Goal: Find specific page/section: Find specific page/section

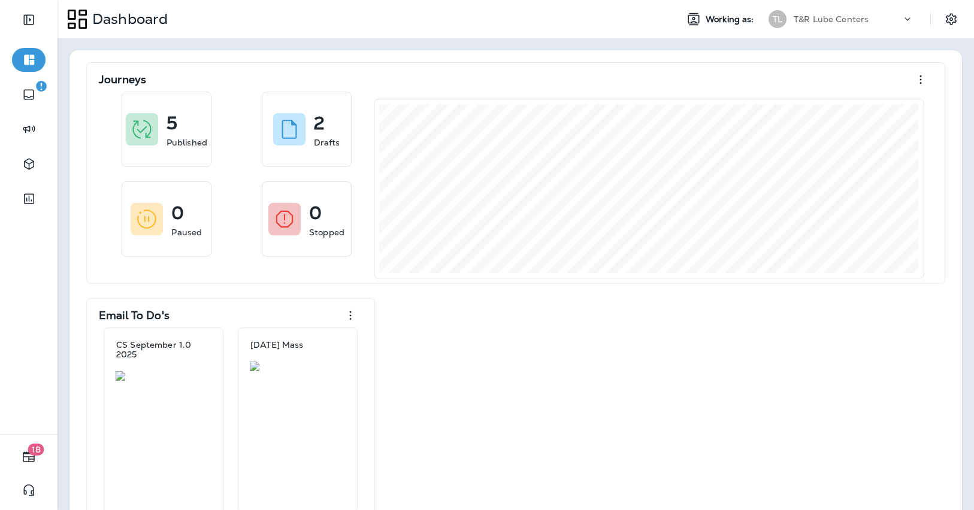
click at [830, 21] on p "T&R Lube Centers" at bounding box center [831, 19] width 75 height 10
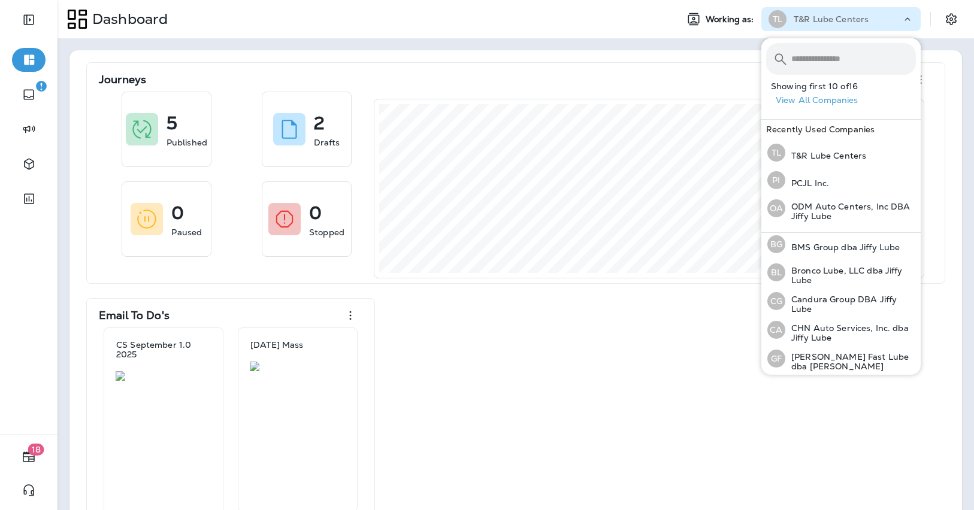
scroll to position [62, 0]
click at [813, 324] on p "CHN Auto Services, Inc. dba Jiffy Lube" at bounding box center [850, 331] width 131 height 19
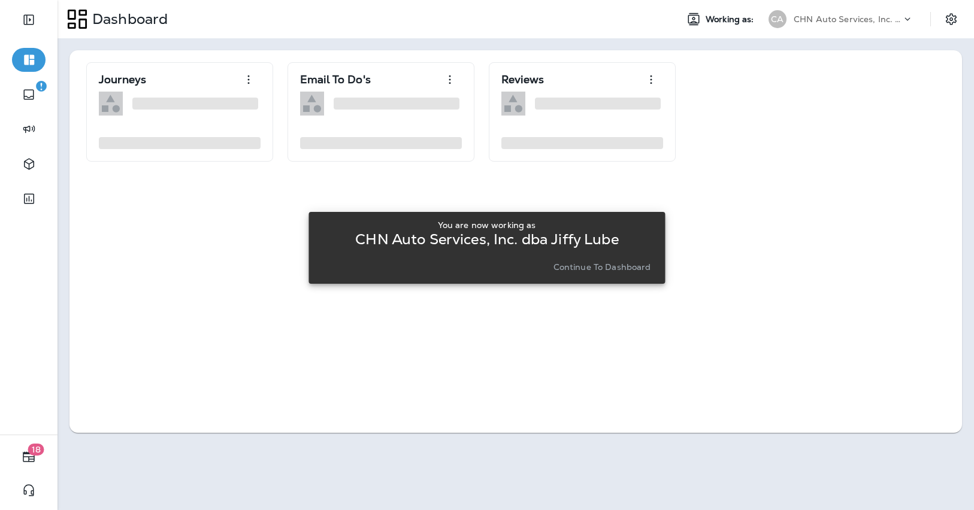
click at [591, 263] on p "Continue to Dashboard" at bounding box center [603, 267] width 98 height 10
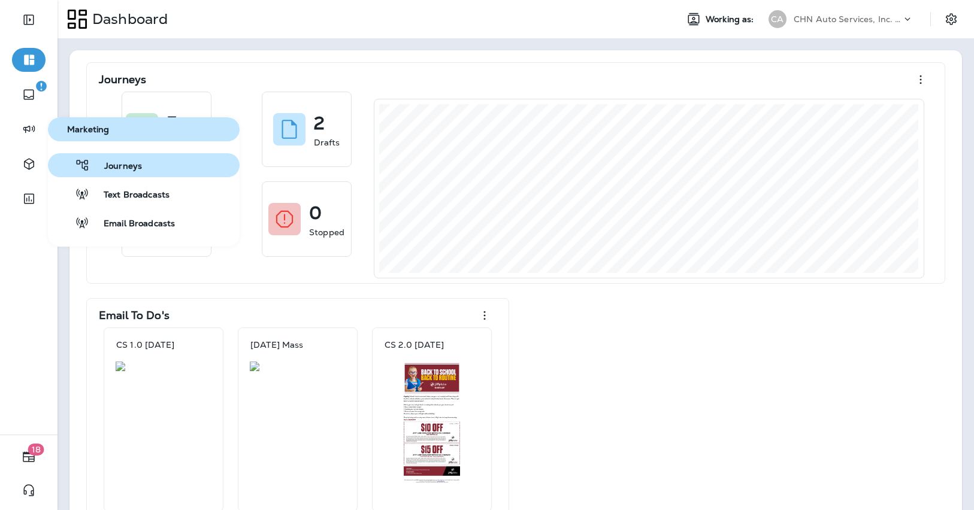
click at [98, 172] on span "Journeys" at bounding box center [116, 166] width 52 height 11
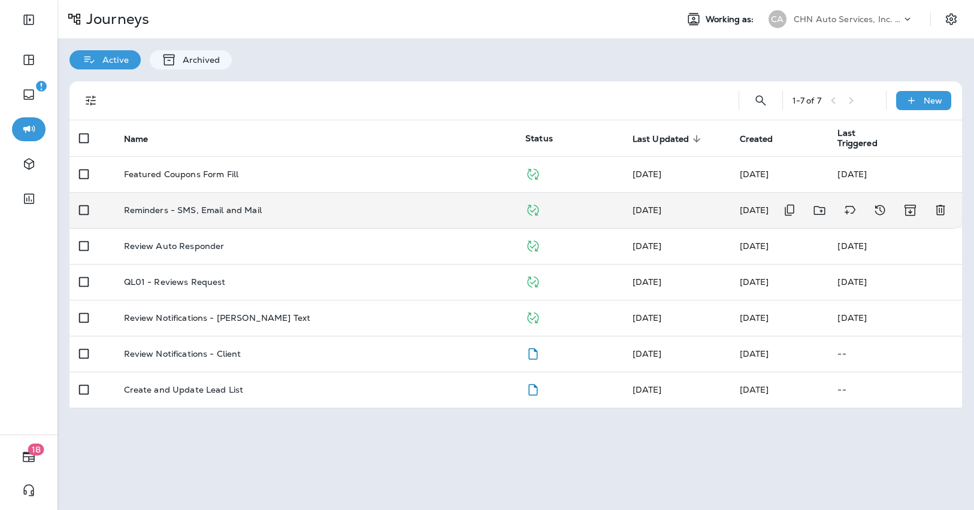
click at [174, 204] on td "Reminders - SMS, Email and Mail" at bounding box center [315, 210] width 402 height 36
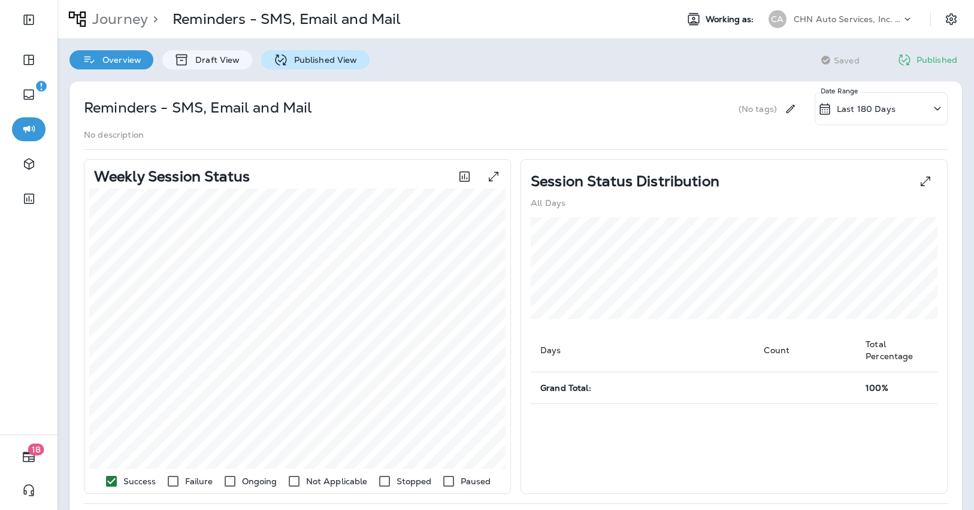
click at [297, 54] on div "Published View" at bounding box center [315, 59] width 108 height 19
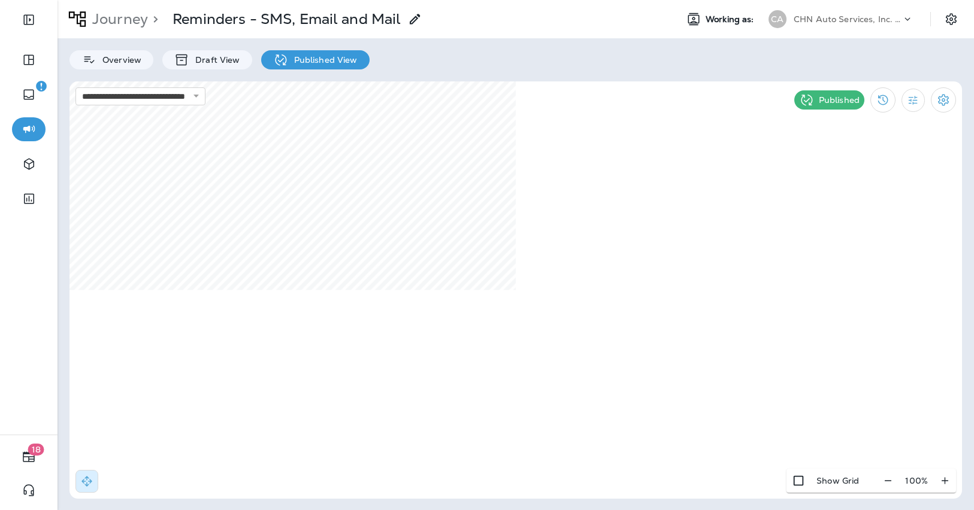
click at [844, 23] on p "CHN Auto Services, Inc. dba Jiffy Lube" at bounding box center [848, 19] width 108 height 10
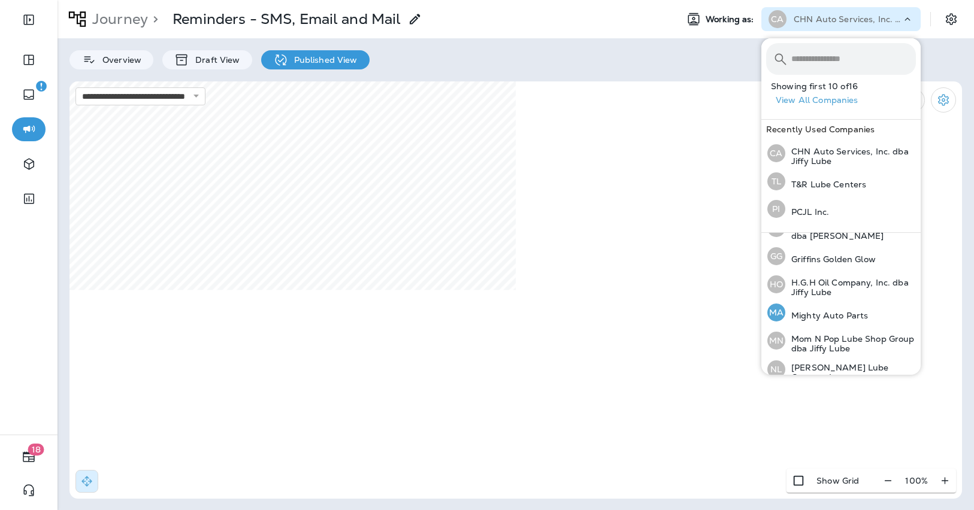
scroll to position [185, 0]
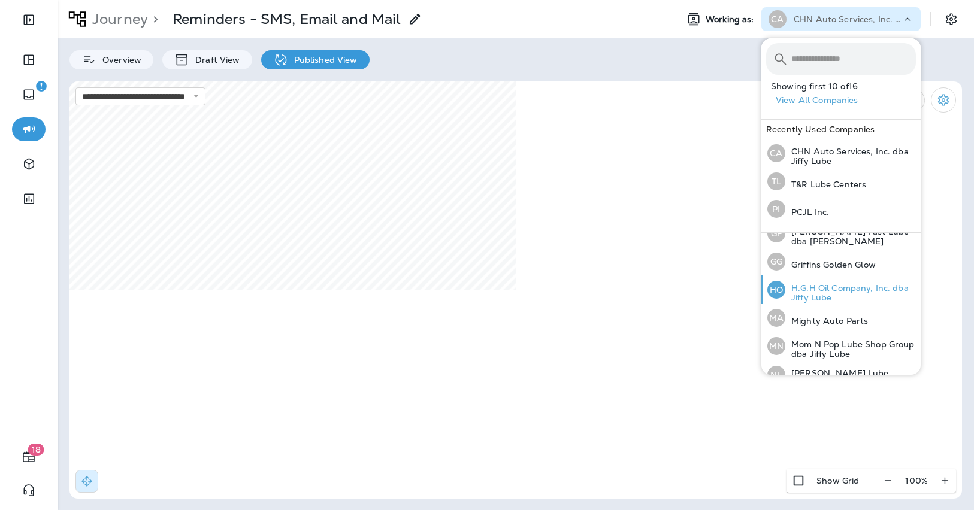
click at [824, 291] on p "H.G.H Oil Company, Inc. dba Jiffy Lube" at bounding box center [850, 292] width 131 height 19
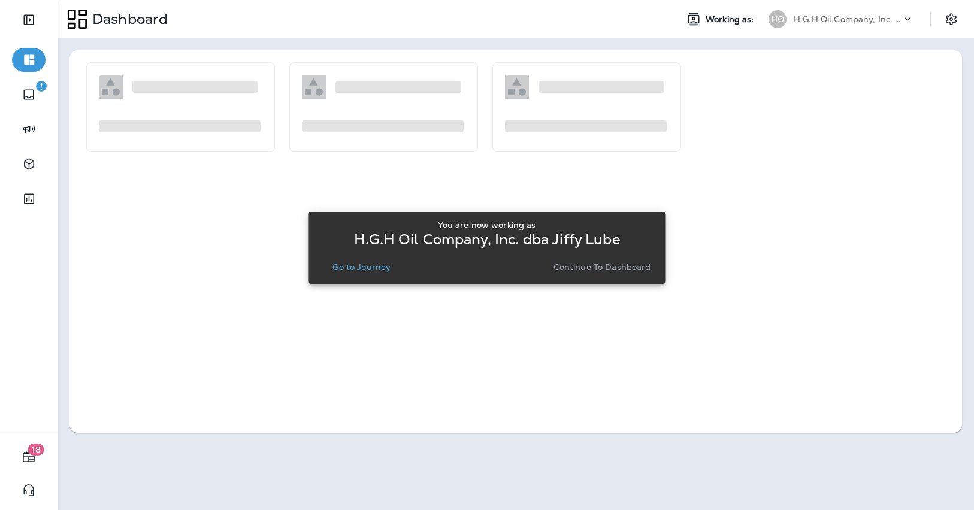
click at [376, 270] on p "Go to Journey" at bounding box center [362, 267] width 58 height 10
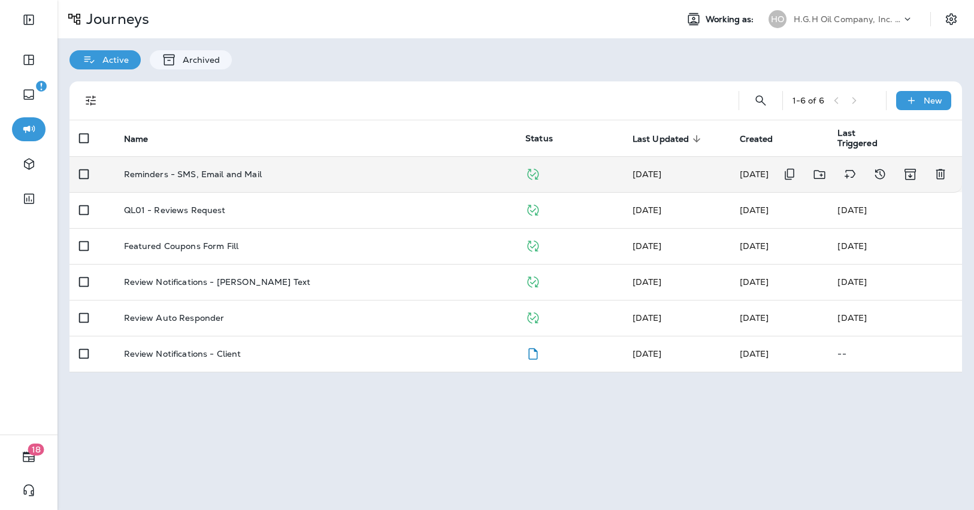
click at [337, 183] on td "Reminders - SMS, Email and Mail" at bounding box center [315, 174] width 402 height 36
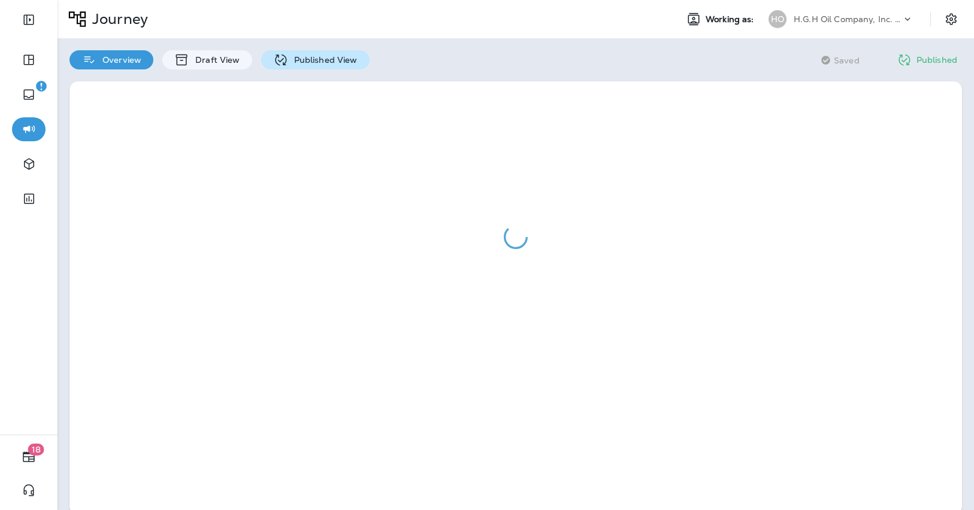
click at [307, 64] on p "Published View" at bounding box center [323, 60] width 70 height 10
